Goal: Check status: Check status

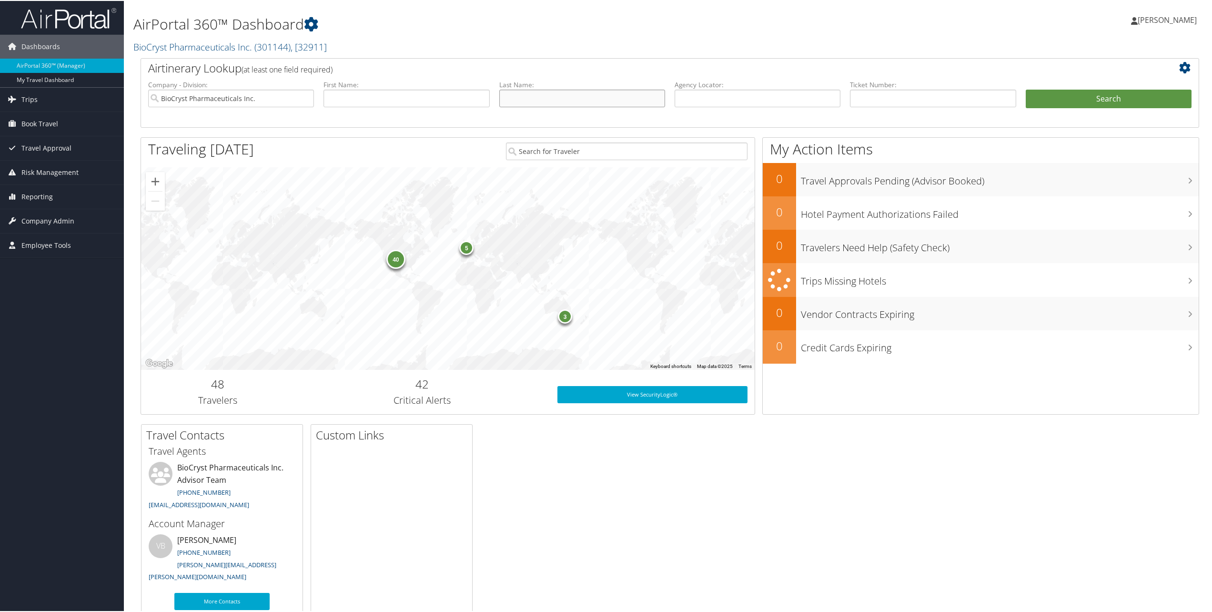
click at [536, 93] on input "text" at bounding box center [582, 98] width 166 height 18
type input "[PERSON_NAME]"
click at [1081, 91] on button "Search" at bounding box center [1109, 98] width 166 height 19
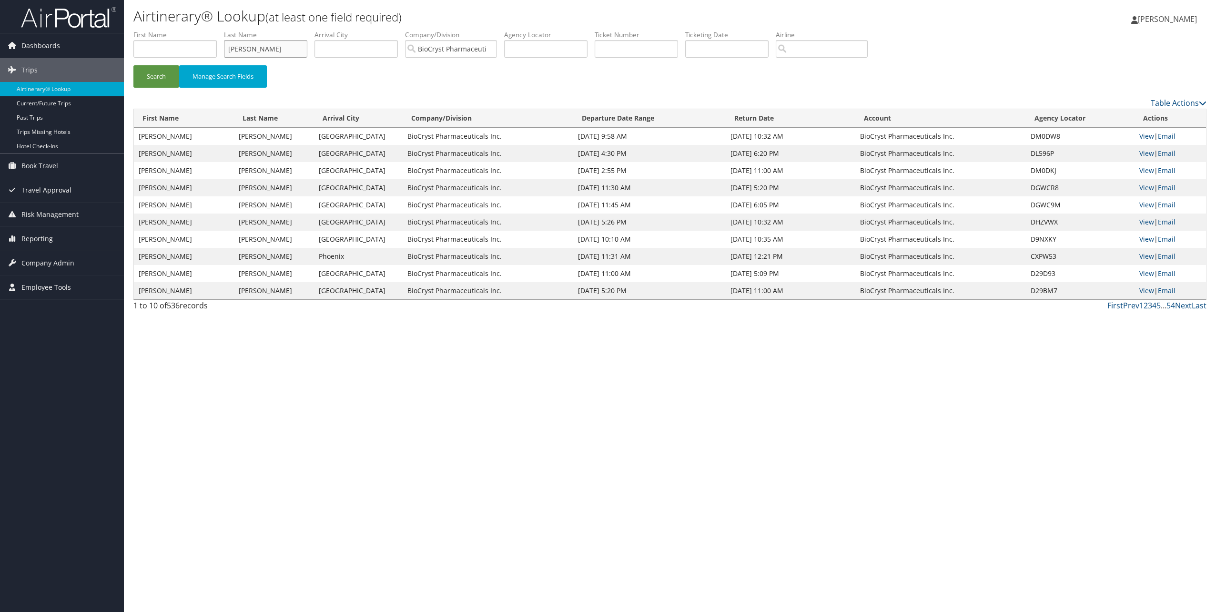
drag, startPoint x: 262, startPoint y: 49, endPoint x: 221, endPoint y: 44, distance: 41.7
click at [221, 30] on ul "First Name Last Name [PERSON_NAME] Departure City Arrival City Company/Division…" at bounding box center [669, 30] width 1073 height 0
type input "s"
click at [161, 79] on button "Search" at bounding box center [156, 76] width 46 height 22
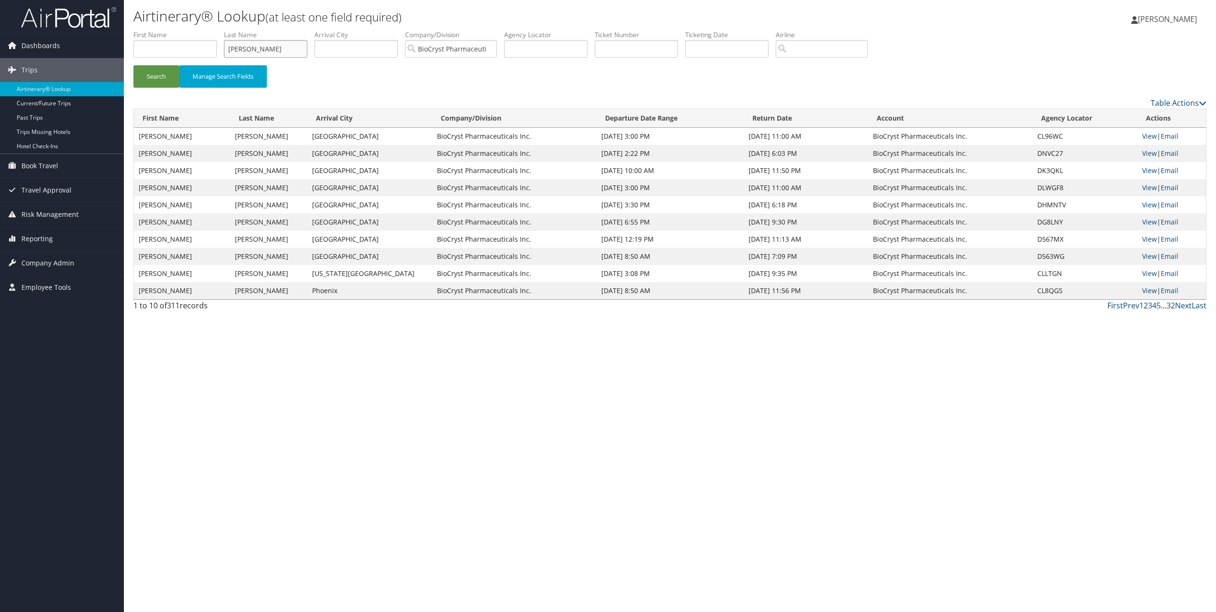
drag, startPoint x: 253, startPoint y: 46, endPoint x: 219, endPoint y: 44, distance: 34.4
click at [218, 30] on ul "First Name Last Name [PERSON_NAME] Departure City Arrival City Company/Division…" at bounding box center [669, 30] width 1073 height 0
type input "stonehouse"
click at [133, 65] on button "Search" at bounding box center [156, 76] width 46 height 22
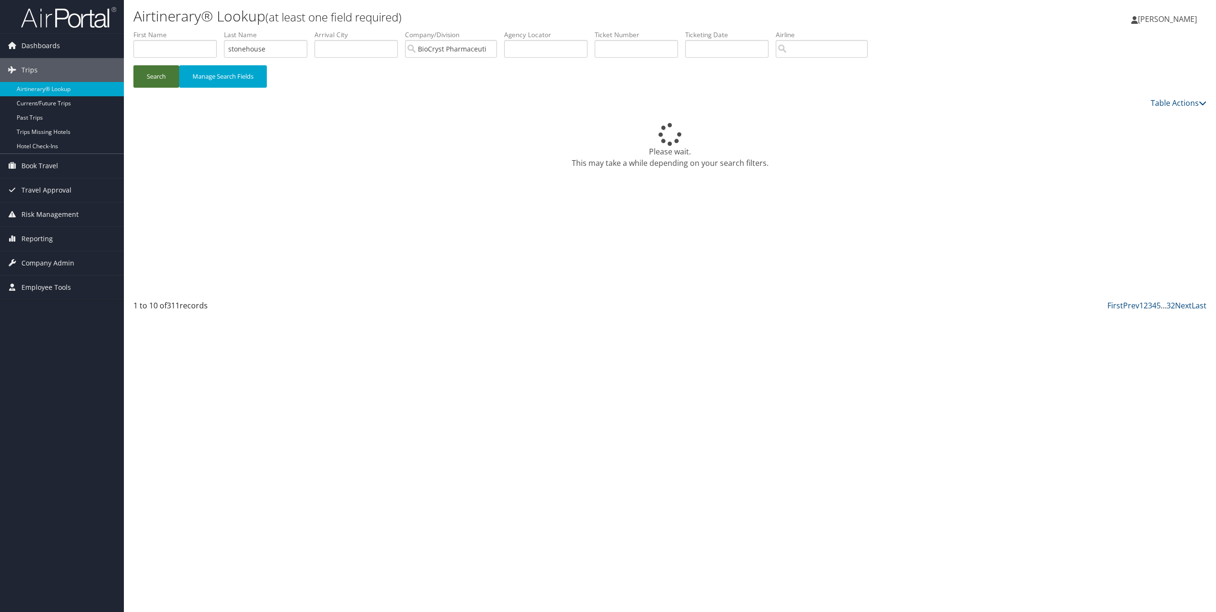
click at [156, 73] on button "Search" at bounding box center [156, 76] width 46 height 22
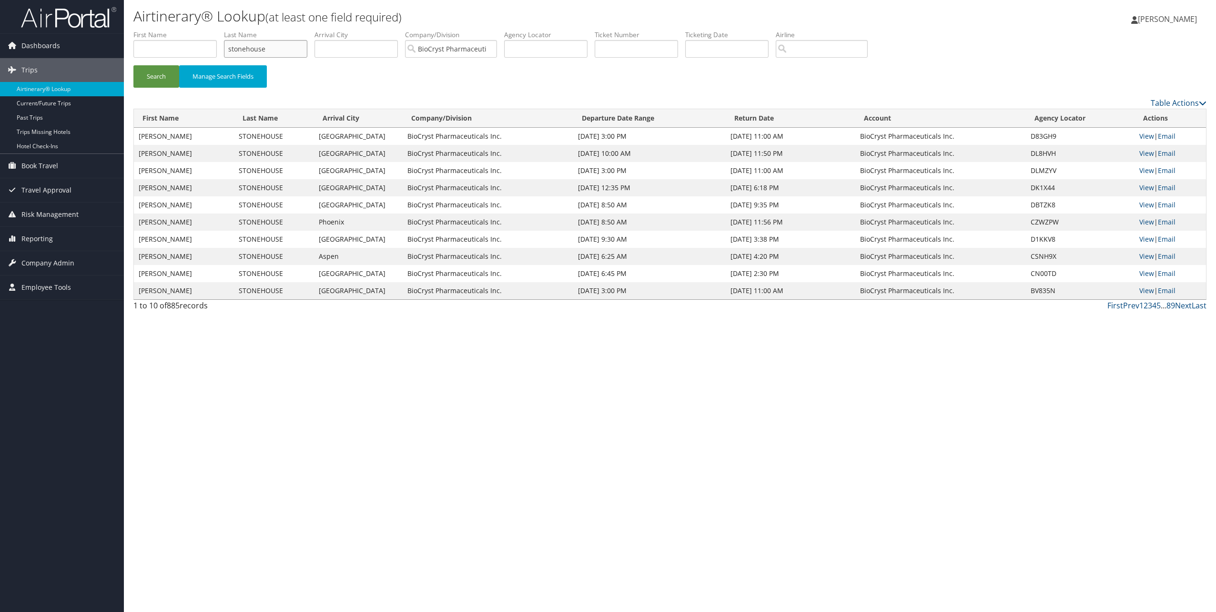
drag, startPoint x: 268, startPoint y: 48, endPoint x: 216, endPoint y: 40, distance: 52.6
click at [217, 30] on ul "First Name Last Name [PERSON_NAME] Departure City Arrival City Company/Division…" at bounding box center [669, 30] width 1073 height 0
click at [179, 48] on input "text" at bounding box center [174, 49] width 83 height 18
click at [255, 49] on input "text" at bounding box center [265, 49] width 83 height 18
click at [163, 55] on input "text" at bounding box center [174, 49] width 83 height 18
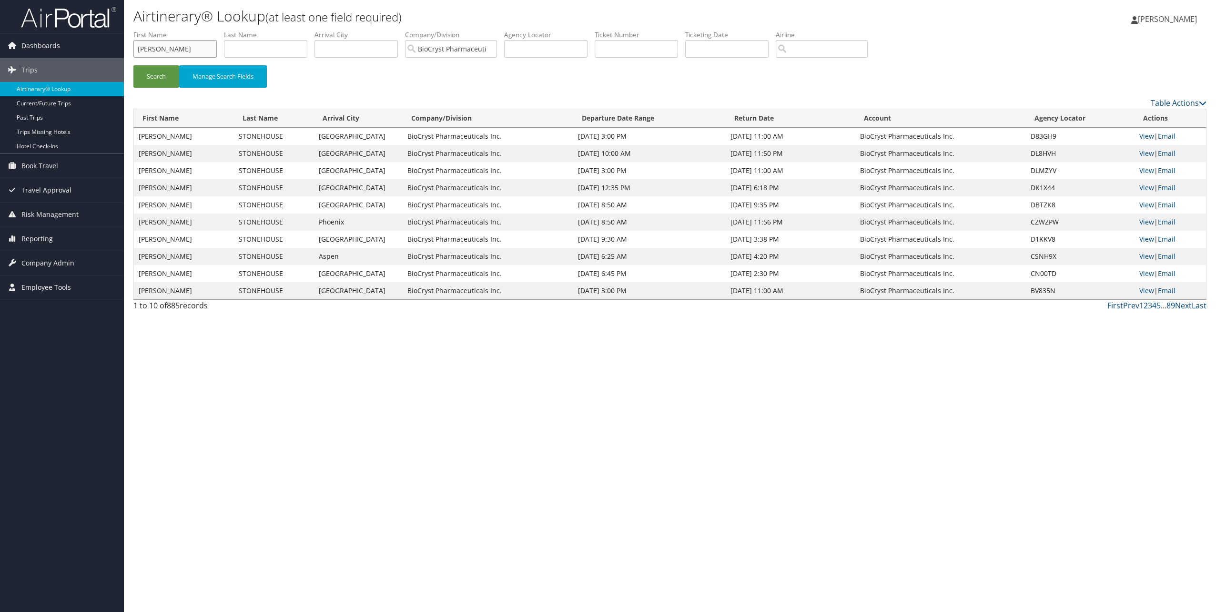
type input "[PERSON_NAME]"
click at [133, 65] on button "Search" at bounding box center [156, 76] width 46 height 22
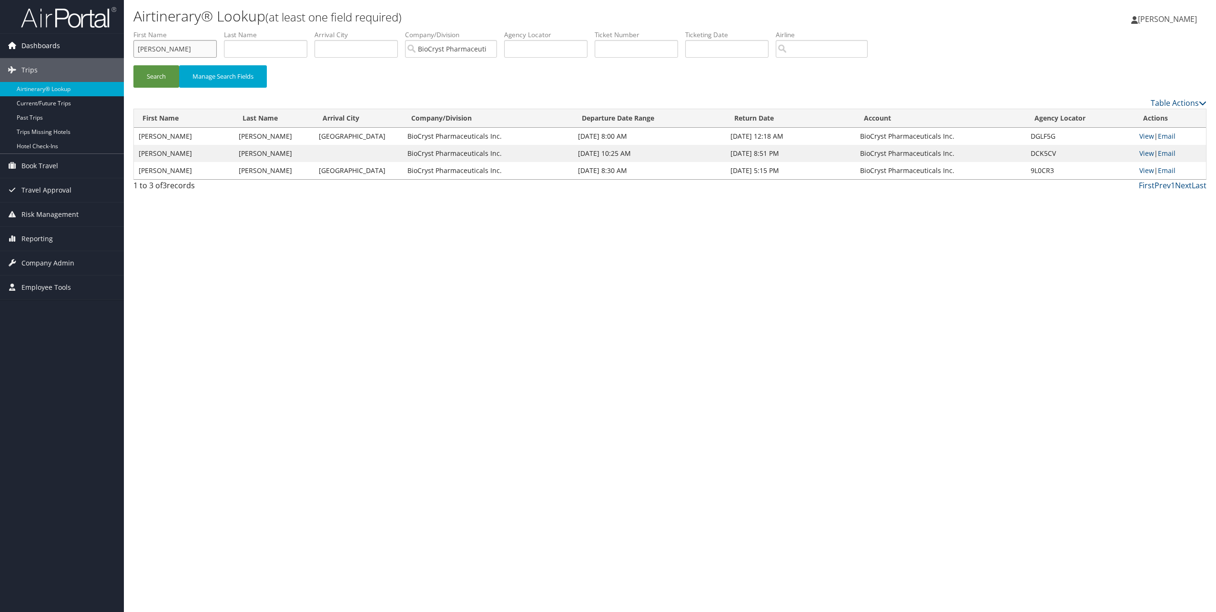
drag, startPoint x: 180, startPoint y: 46, endPoint x: 123, endPoint y: 42, distance: 57.3
click at [122, 43] on div "Dashboards AirPortal 360™ (Manager) My Travel Dashboard Trips Airtinerary® Look…" at bounding box center [608, 306] width 1216 height 612
click at [260, 48] on input "text" at bounding box center [265, 49] width 83 height 18
